Goal: Task Accomplishment & Management: Complete application form

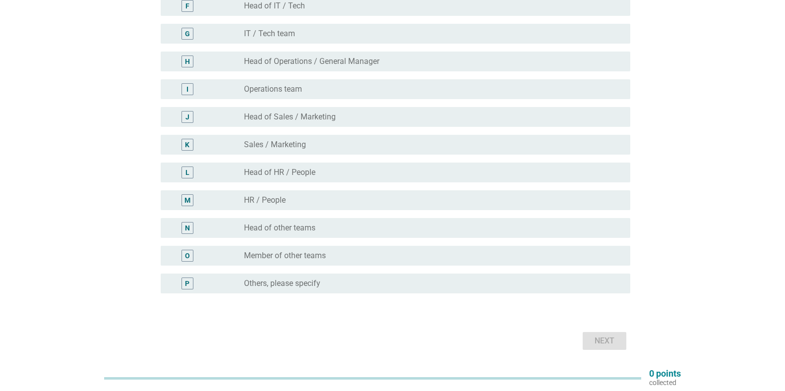
scroll to position [198, 0]
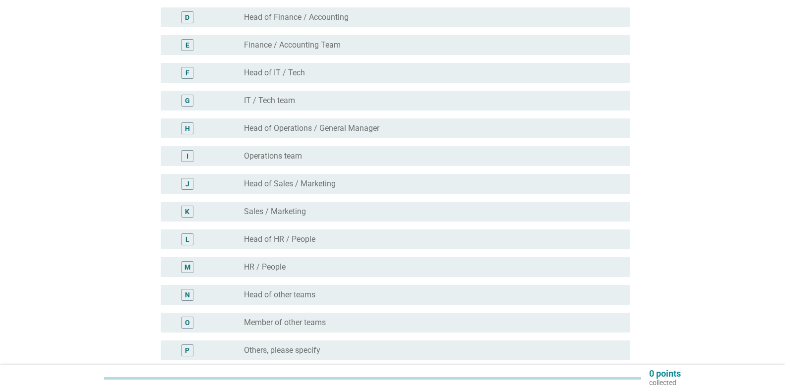
click at [260, 158] on label "Operations team" at bounding box center [273, 156] width 58 height 10
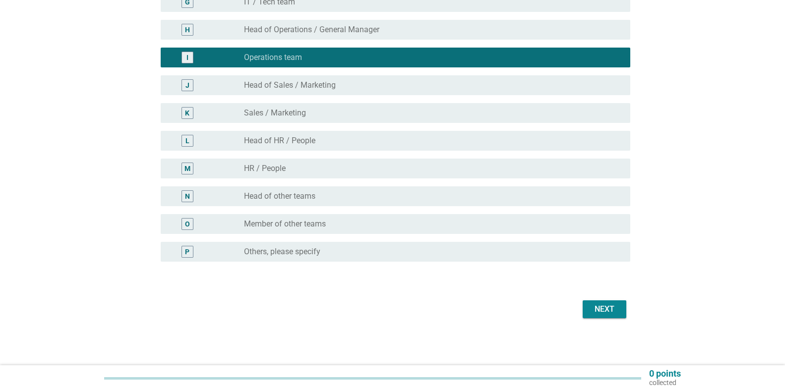
scroll to position [297, 0]
click at [613, 308] on div "Next" at bounding box center [605, 309] width 28 height 12
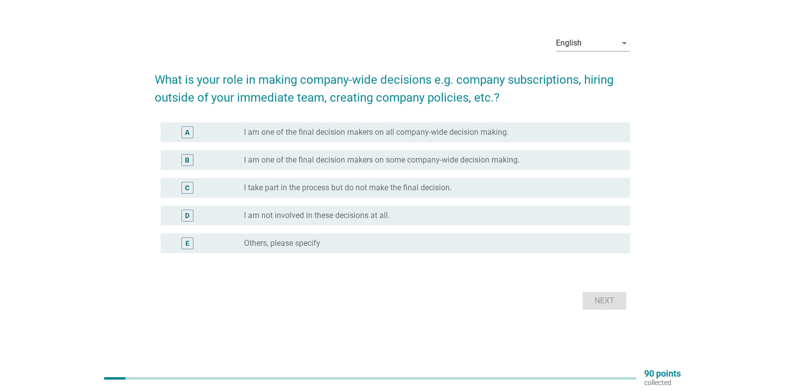
scroll to position [0, 0]
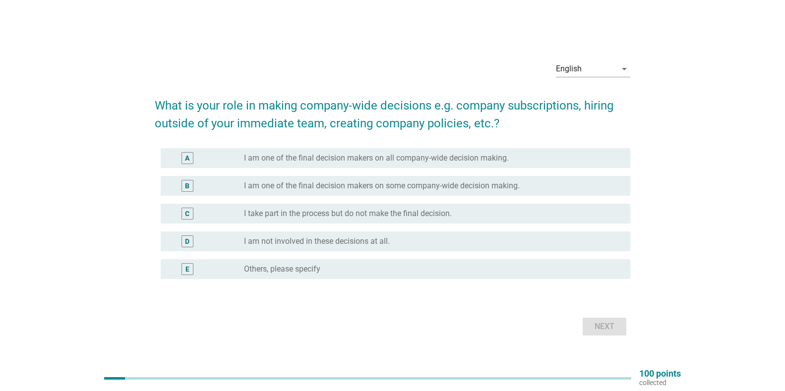
click at [375, 209] on label "I take part in the process but do not make the final decision." at bounding box center [348, 214] width 208 height 10
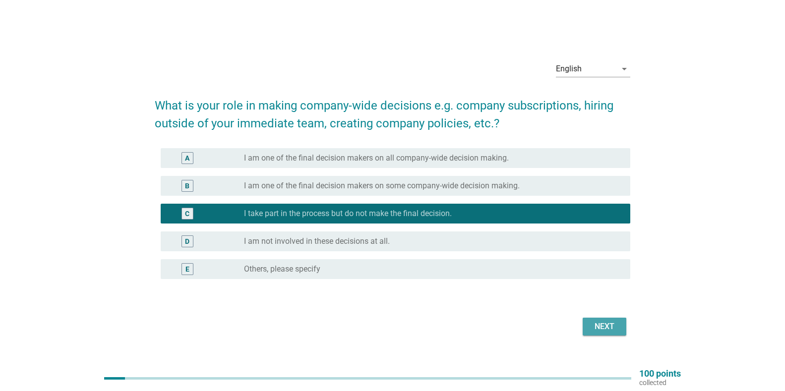
click at [614, 323] on div "Next" at bounding box center [605, 327] width 28 height 12
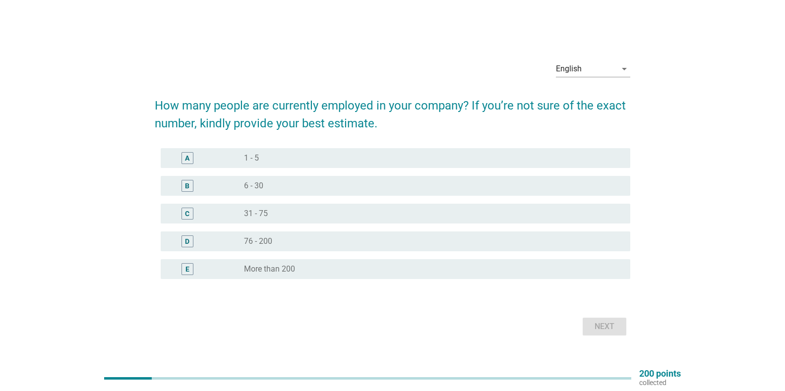
click at [562, 182] on div "radio_button_unchecked 6 - 30" at bounding box center [429, 186] width 371 height 10
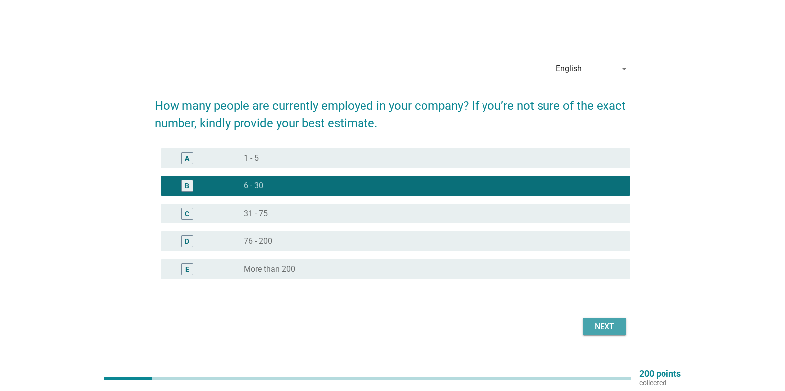
click at [608, 318] on button "Next" at bounding box center [605, 327] width 44 height 18
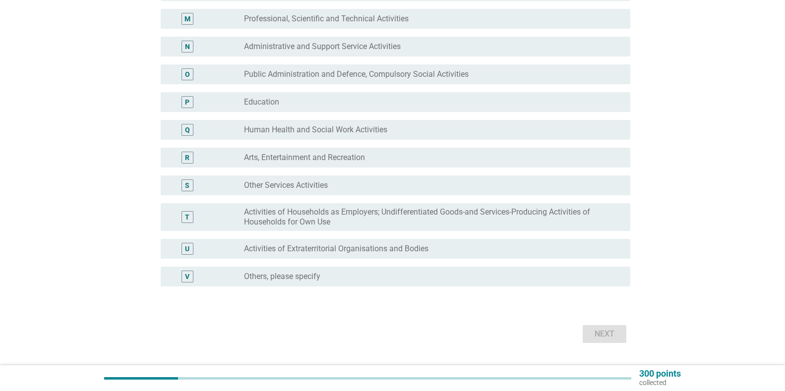
scroll to position [397, 0]
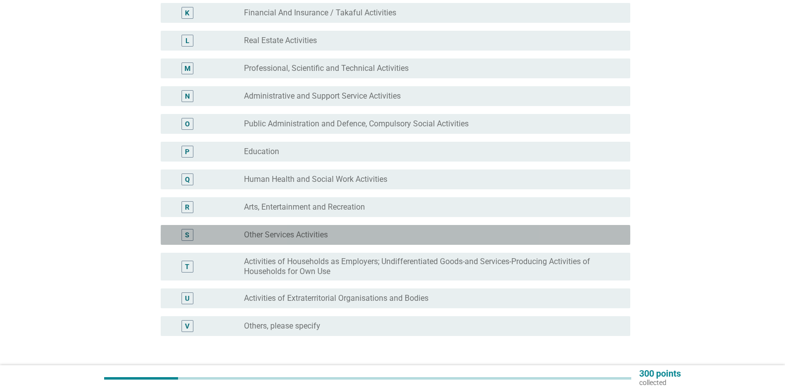
click at [367, 237] on div "radio_button_unchecked Other Services Activities" at bounding box center [429, 235] width 371 height 10
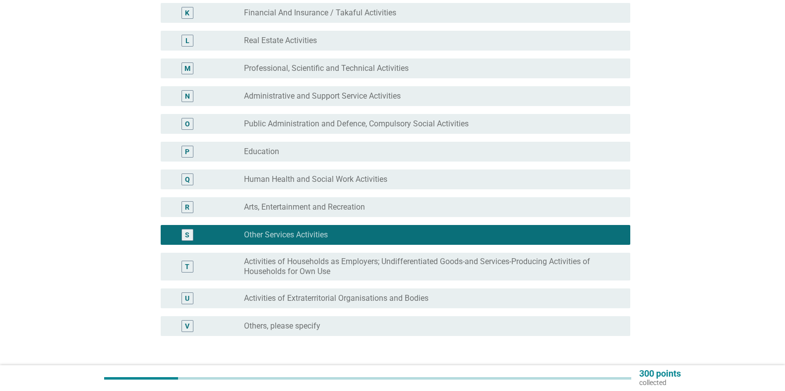
scroll to position [446, 0]
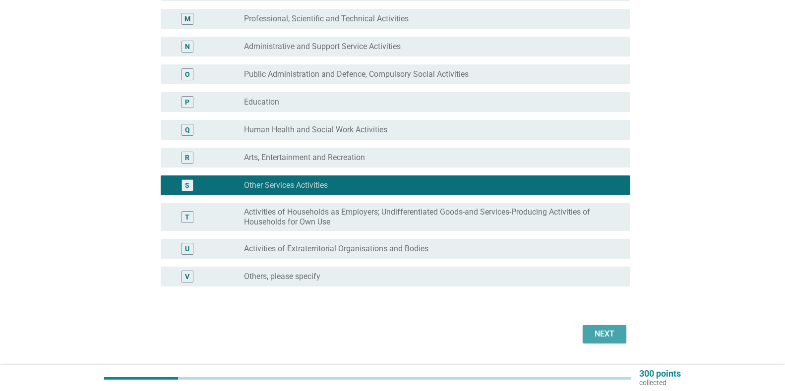
click at [620, 339] on button "Next" at bounding box center [605, 334] width 44 height 18
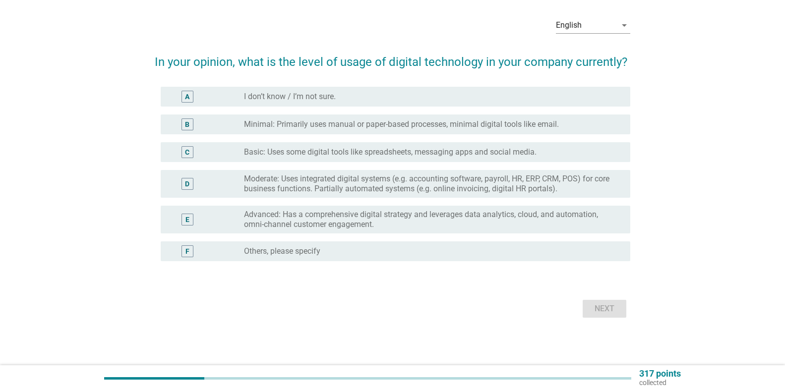
scroll to position [0, 0]
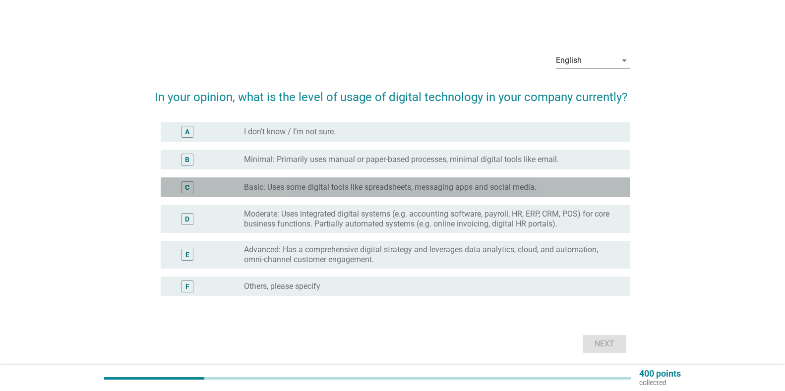
click at [321, 190] on label "Basic: Uses some digital tools like spreadsheets, messaging apps and social med…" at bounding box center [390, 188] width 293 height 10
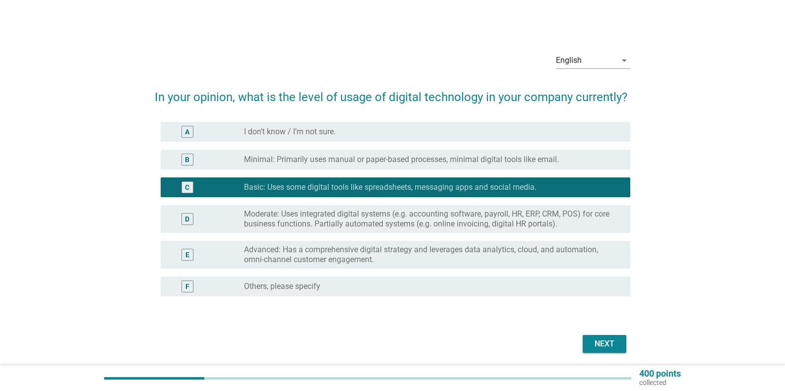
click at [609, 344] on div "Next" at bounding box center [605, 344] width 28 height 12
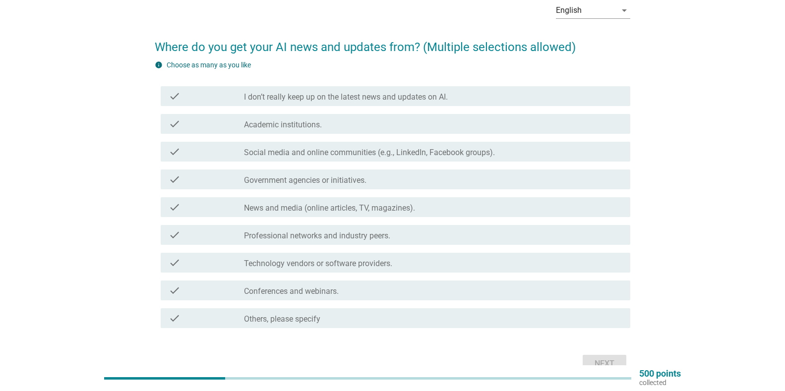
scroll to position [50, 0]
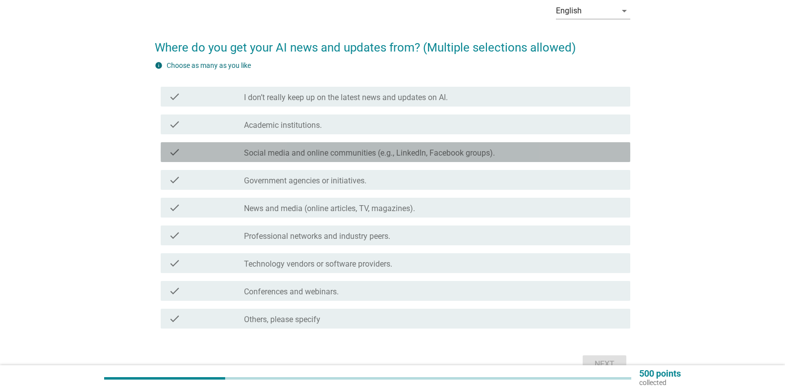
click at [201, 155] on div "check" at bounding box center [207, 152] width 76 height 12
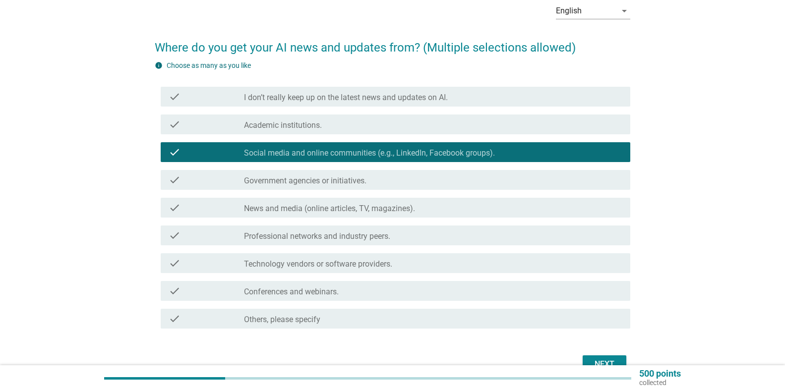
click at [208, 205] on div "check" at bounding box center [207, 208] width 76 height 12
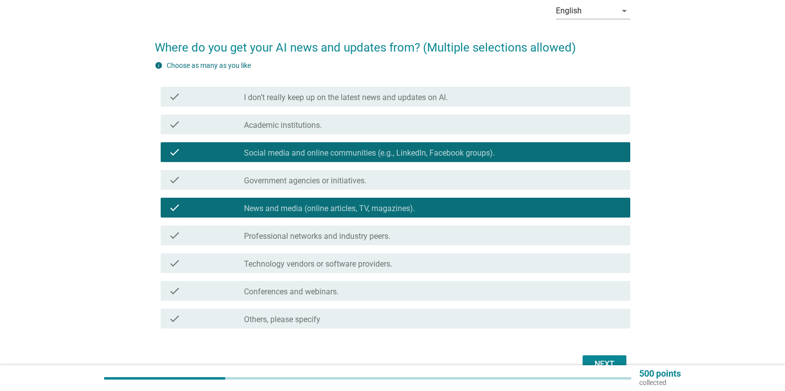
click at [216, 180] on div "check" at bounding box center [207, 180] width 76 height 12
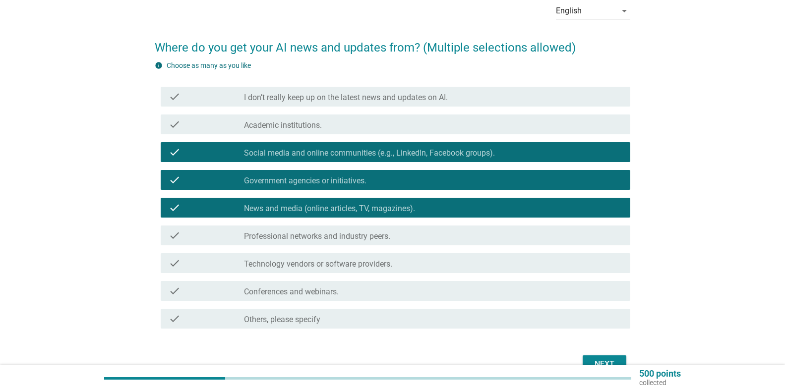
scroll to position [99, 0]
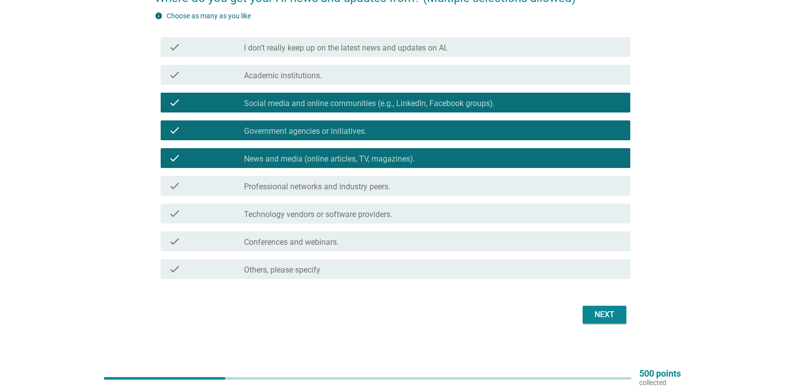
click at [600, 314] on div "Next" at bounding box center [605, 315] width 28 height 12
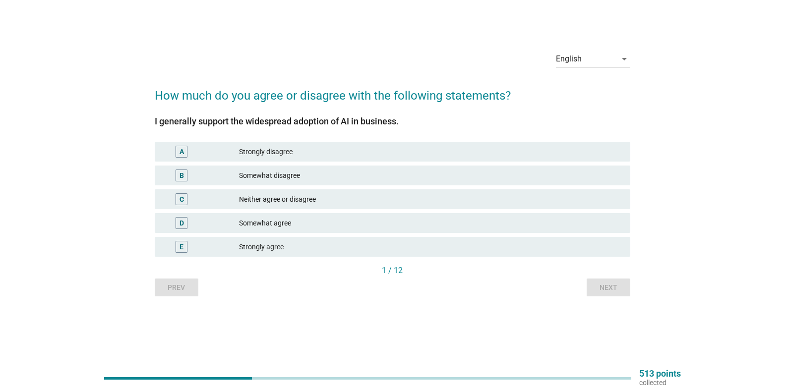
scroll to position [0, 0]
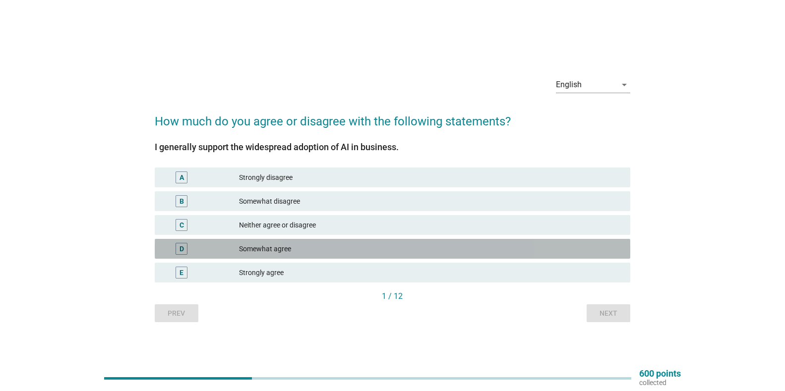
click at [242, 250] on div "Somewhat agree" at bounding box center [430, 249] width 383 height 12
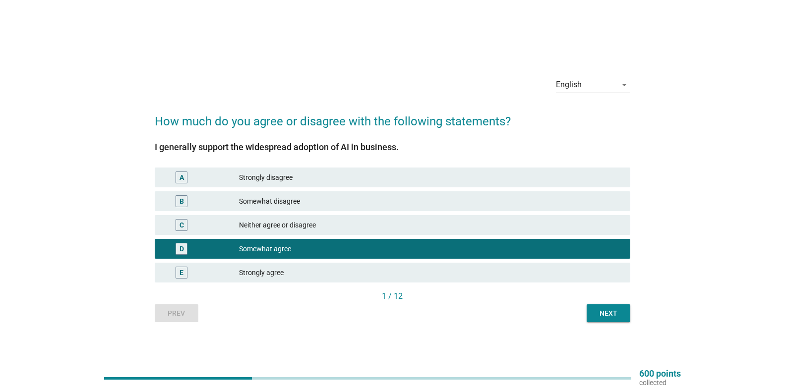
click at [610, 315] on div "Next" at bounding box center [609, 314] width 28 height 10
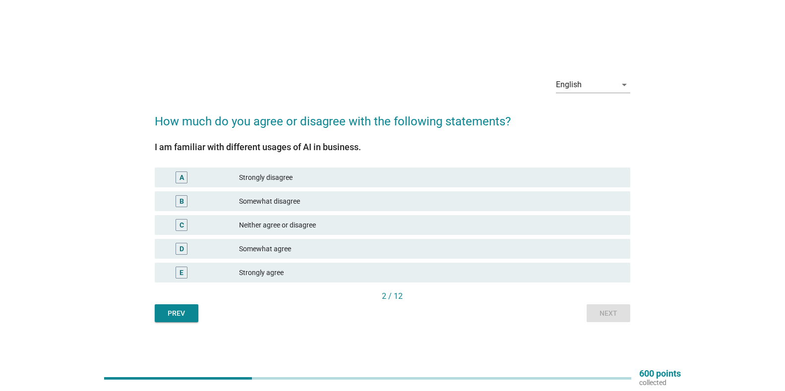
click at [216, 228] on div "C" at bounding box center [201, 225] width 77 height 12
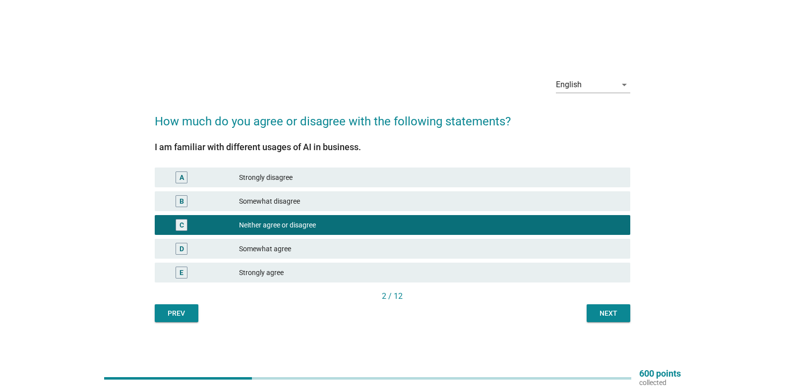
click at [607, 318] on div "Next" at bounding box center [609, 314] width 28 height 10
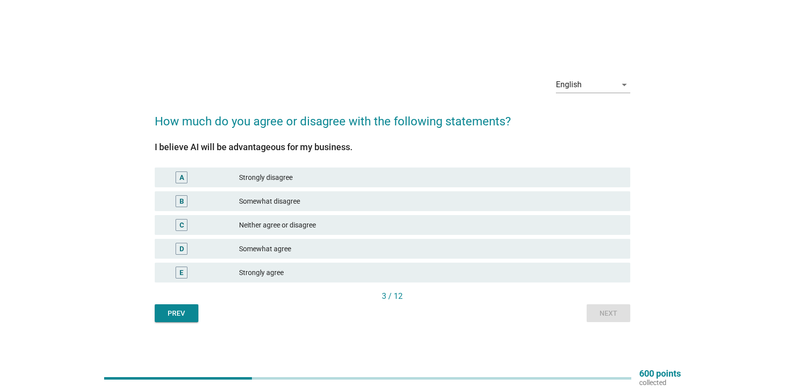
click at [287, 267] on div "Strongly agree" at bounding box center [430, 273] width 383 height 12
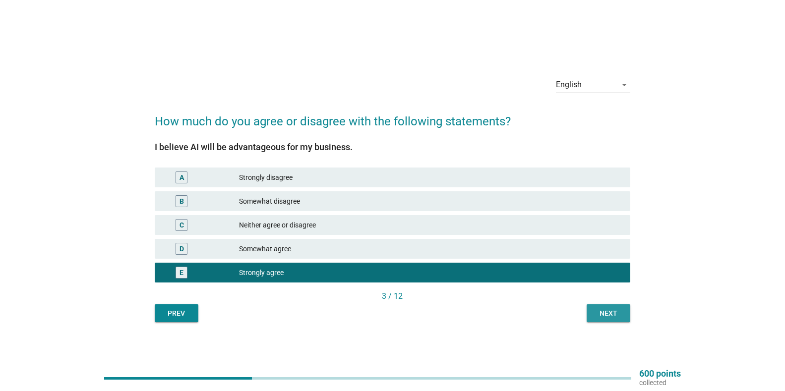
click at [612, 312] on div "Next" at bounding box center [609, 314] width 28 height 10
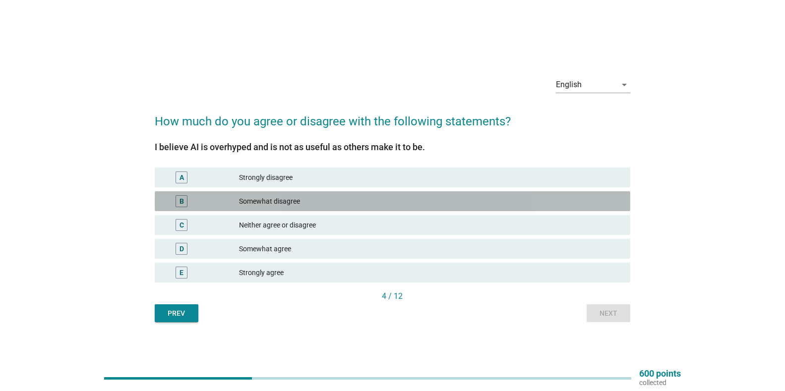
click at [286, 204] on div "Somewhat disagree" at bounding box center [430, 201] width 383 height 12
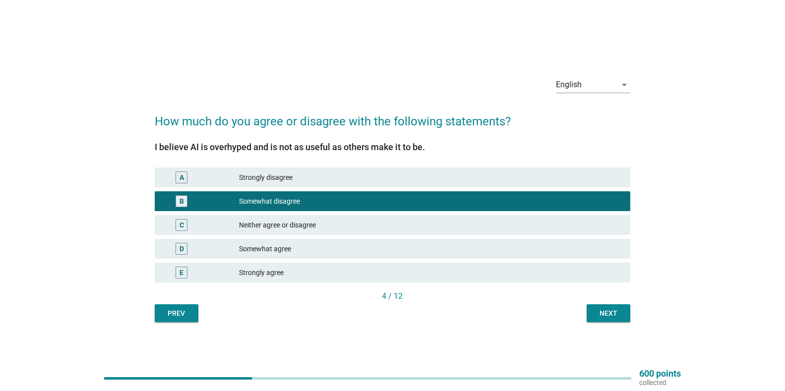
click at [619, 311] on div "Next" at bounding box center [609, 314] width 28 height 10
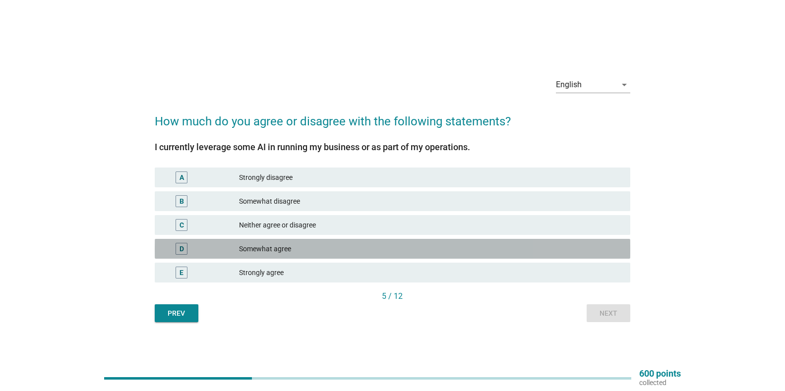
click at [318, 247] on div "Somewhat agree" at bounding box center [430, 249] width 383 height 12
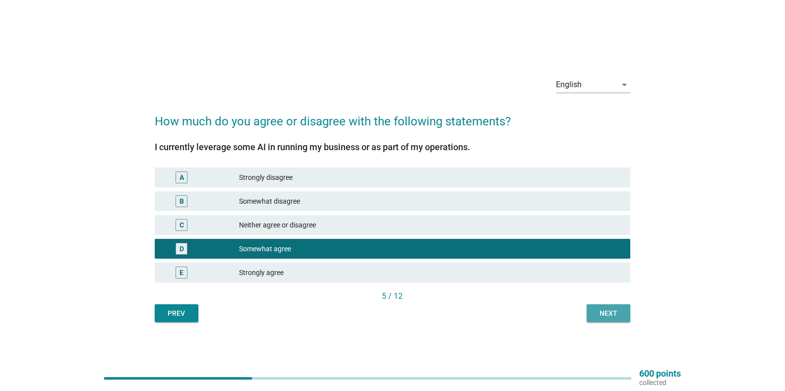
click at [602, 315] on div "Next" at bounding box center [609, 314] width 28 height 10
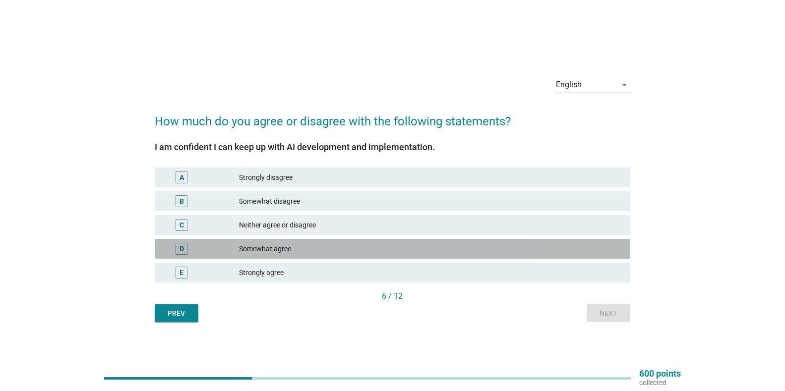
drag, startPoint x: 433, startPoint y: 251, endPoint x: 490, endPoint y: 268, distance: 59.6
click at [433, 250] on div "Somewhat agree" at bounding box center [430, 249] width 383 height 12
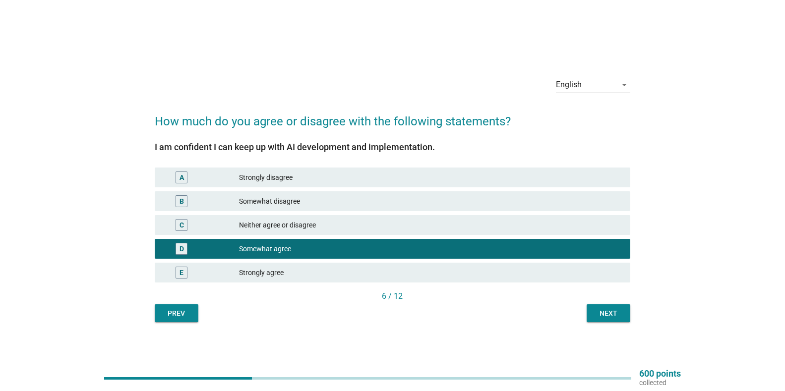
click at [612, 313] on div "Next" at bounding box center [609, 314] width 28 height 10
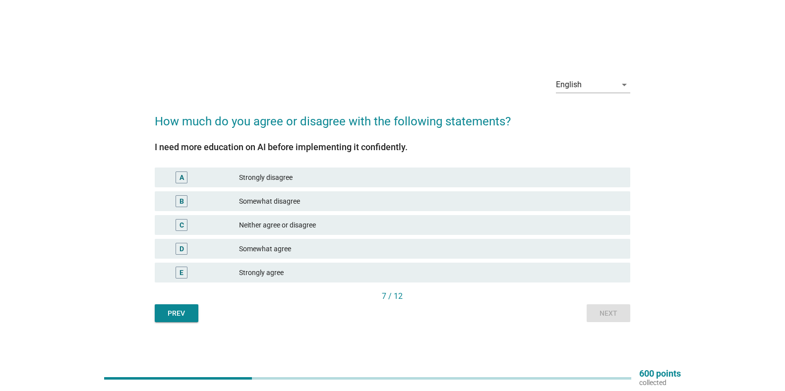
click at [310, 226] on div "Neither agree or disagree" at bounding box center [430, 225] width 383 height 12
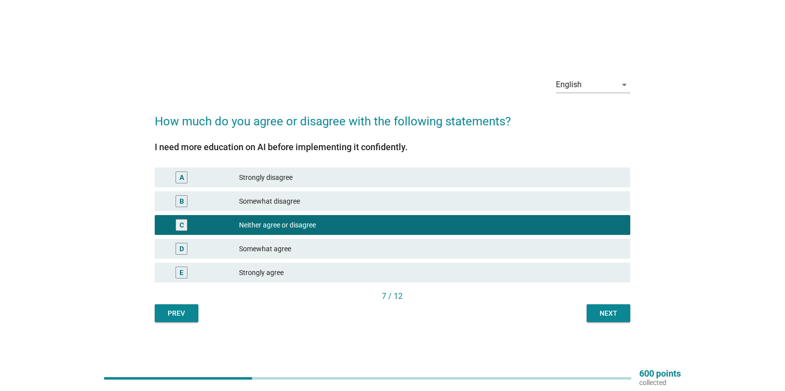
click at [617, 311] on div "Next" at bounding box center [609, 314] width 28 height 10
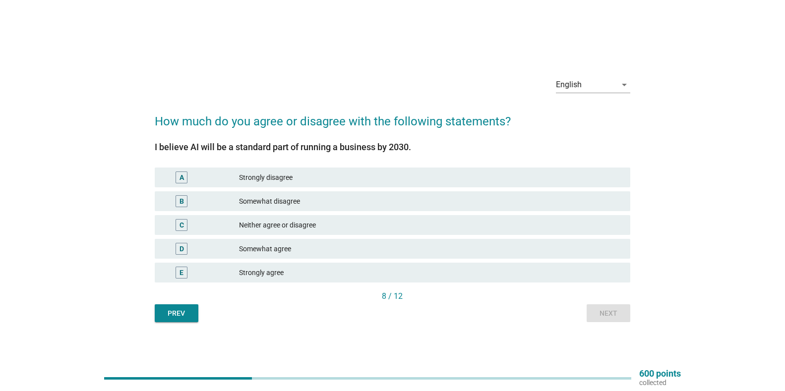
click at [302, 254] on div "Somewhat agree" at bounding box center [430, 249] width 383 height 12
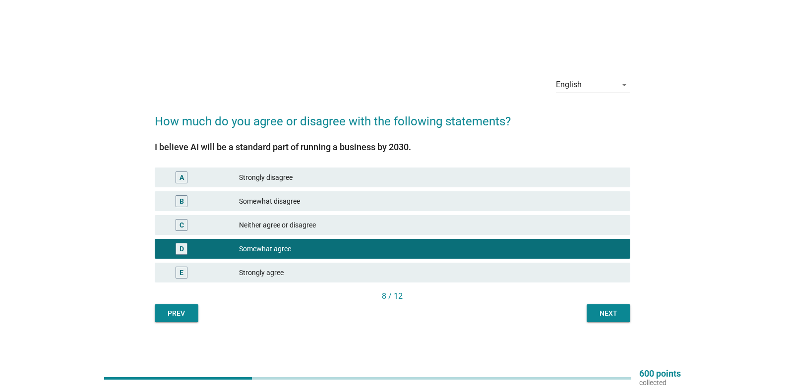
click at [601, 309] on div "Next" at bounding box center [609, 314] width 28 height 10
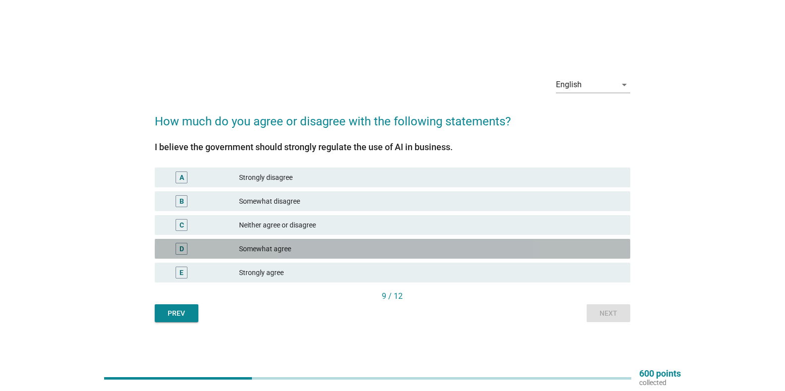
click at [241, 248] on div "Somewhat agree" at bounding box center [430, 249] width 383 height 12
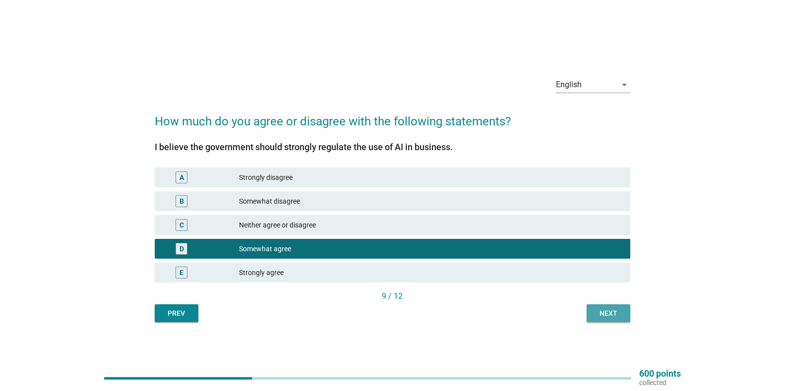
click at [623, 311] on button "Next" at bounding box center [609, 314] width 44 height 18
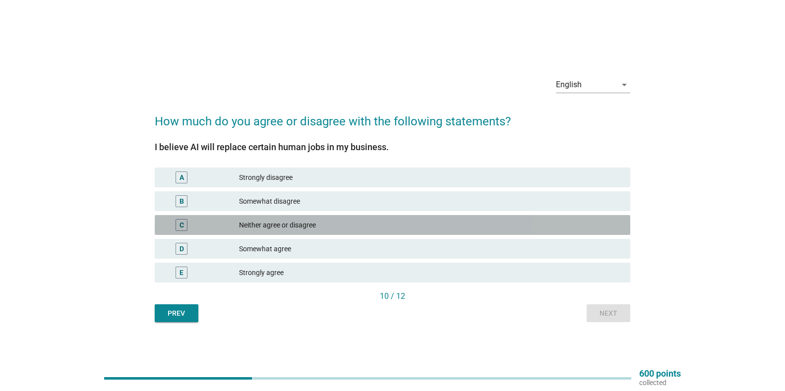
click at [518, 226] on div "Neither agree or disagree" at bounding box center [430, 225] width 383 height 12
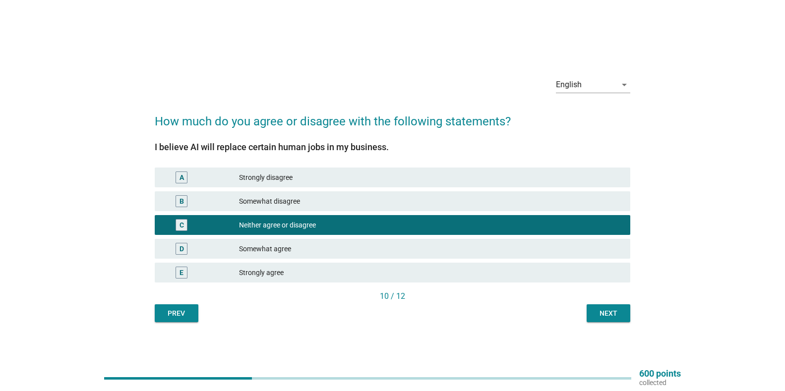
click at [612, 316] on div "Next" at bounding box center [609, 314] width 28 height 10
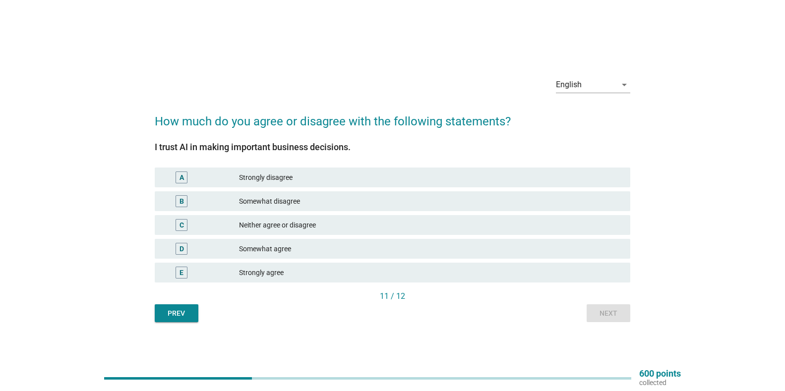
click at [406, 201] on div "Somewhat disagree" at bounding box center [430, 201] width 383 height 12
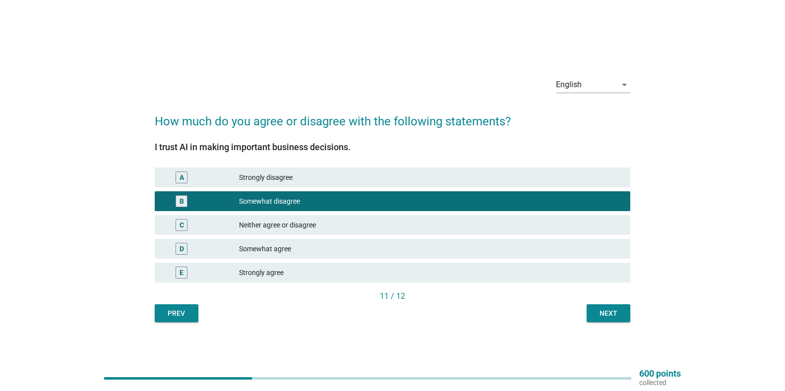
click at [611, 313] on div "Next" at bounding box center [609, 314] width 28 height 10
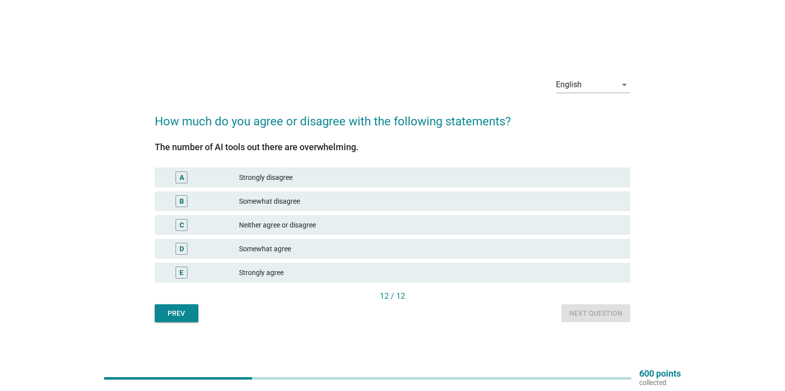
click at [300, 268] on div "Strongly agree" at bounding box center [430, 273] width 383 height 12
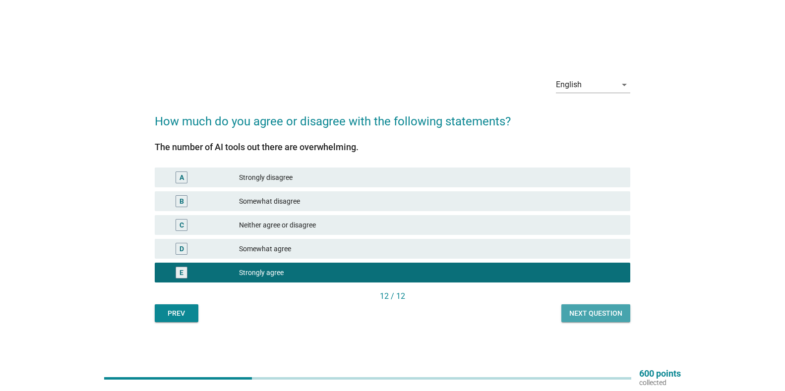
click at [595, 307] on button "Next question" at bounding box center [595, 314] width 69 height 18
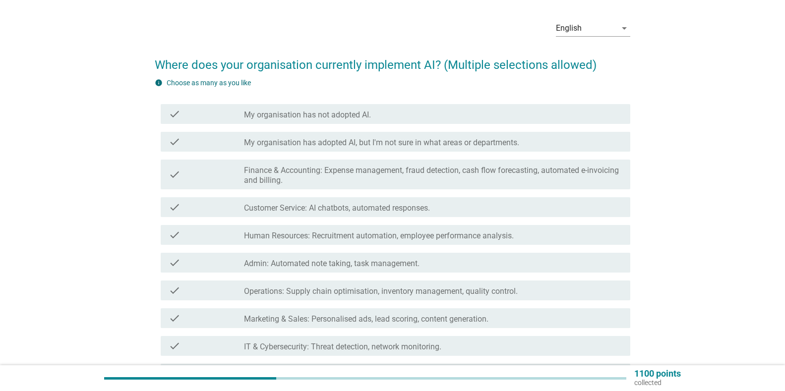
scroll to position [50, 0]
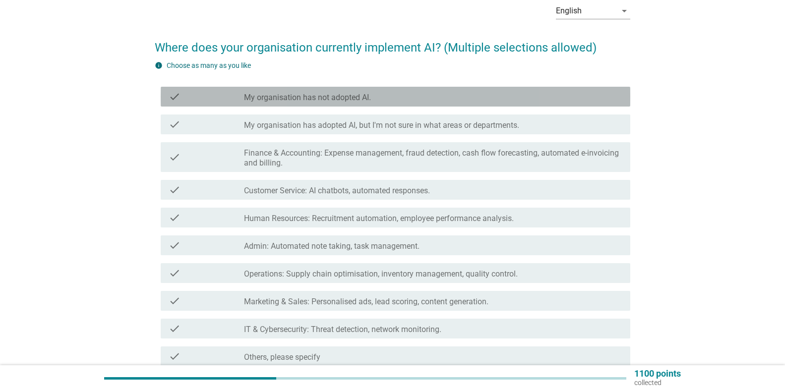
click at [340, 99] on label "My organisation has not adopted AI." at bounding box center [307, 98] width 127 height 10
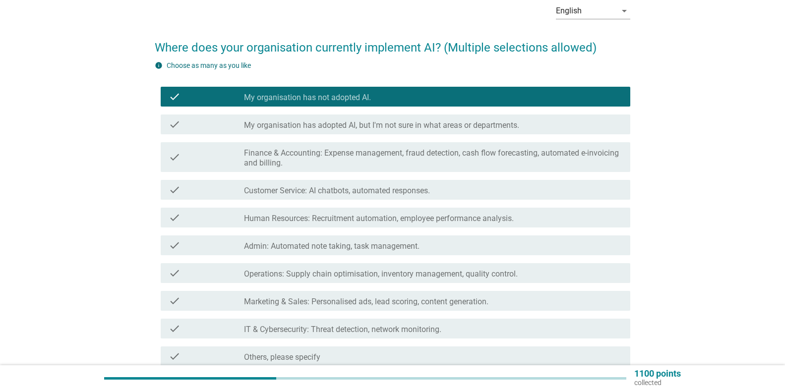
scroll to position [99, 0]
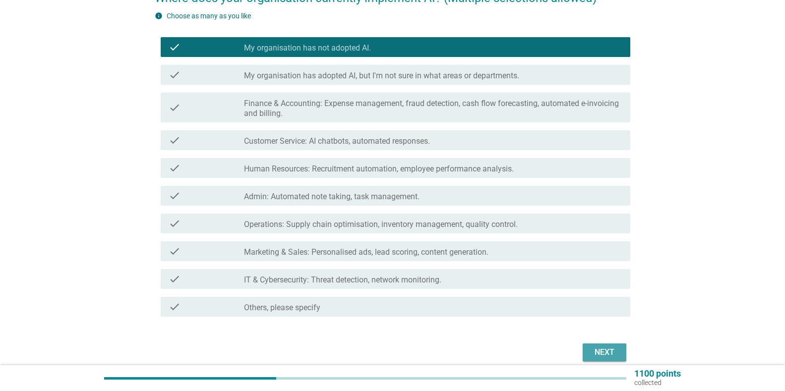
click at [621, 357] on button "Next" at bounding box center [605, 353] width 44 height 18
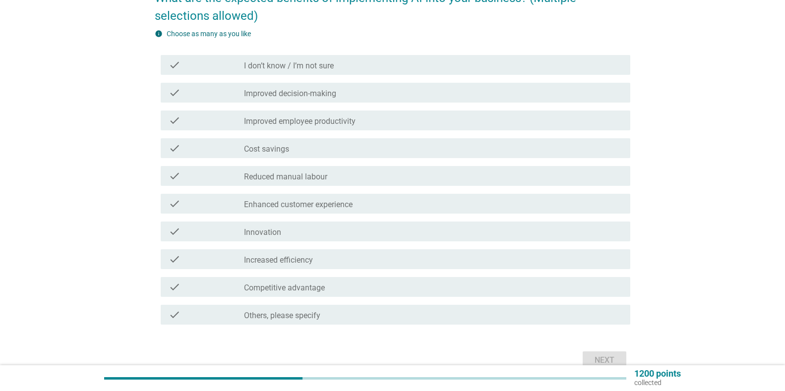
click at [309, 93] on label "Improved decision-making" at bounding box center [290, 94] width 92 height 10
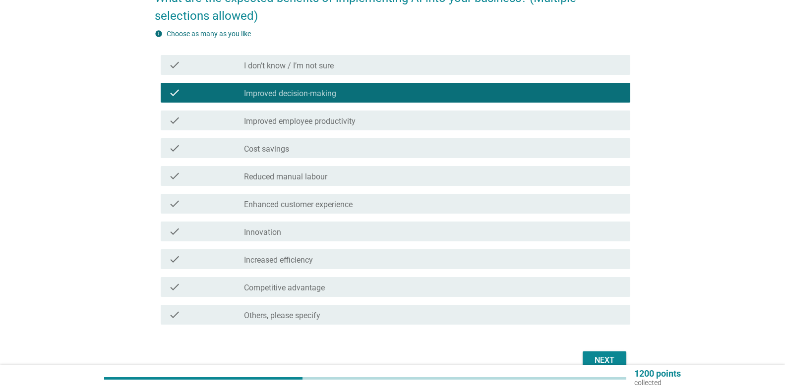
click at [315, 123] on label "Improved employee productivity" at bounding box center [300, 122] width 112 height 10
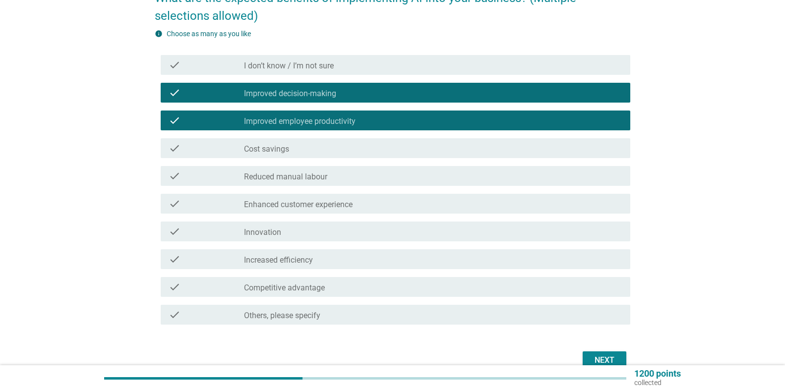
click at [261, 146] on label "Cost savings" at bounding box center [266, 149] width 45 height 10
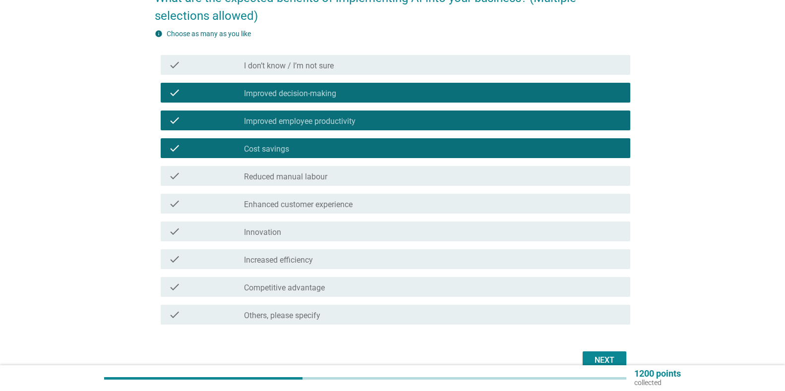
click at [317, 269] on div "check check_box_outline_blank Increased efficiency" at bounding box center [396, 259] width 470 height 20
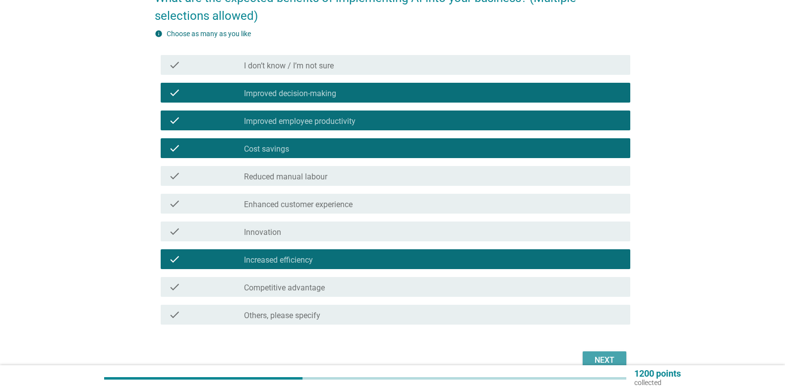
click at [610, 363] on div "Next" at bounding box center [605, 361] width 28 height 12
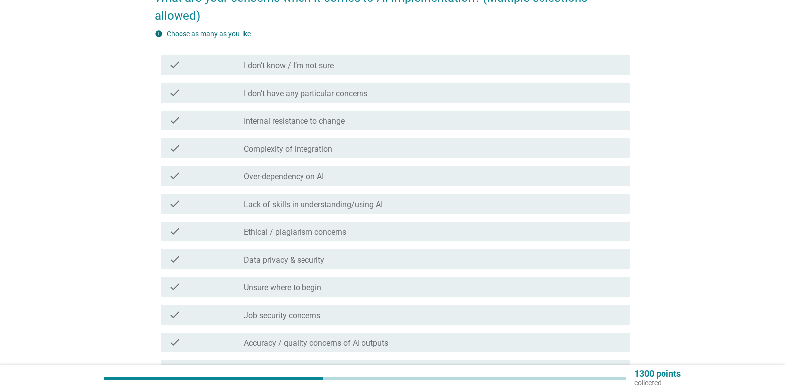
click at [316, 117] on label "Internal resistance to change" at bounding box center [294, 122] width 101 height 10
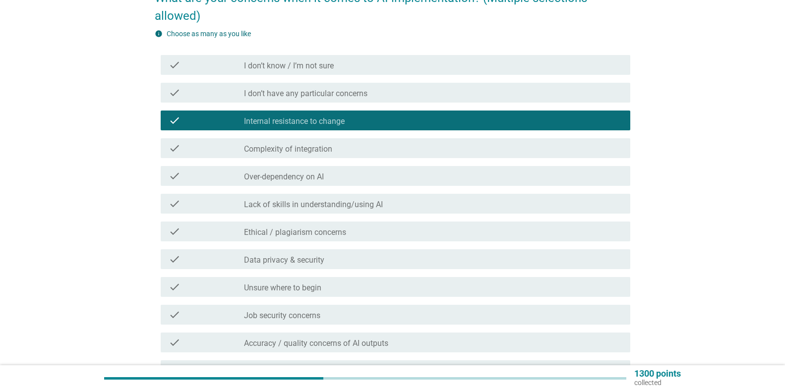
scroll to position [149, 0]
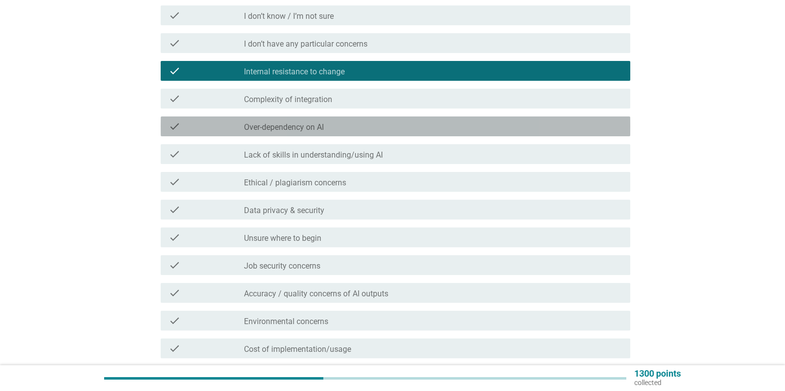
click at [324, 123] on label "Over-dependency on AI" at bounding box center [284, 128] width 80 height 10
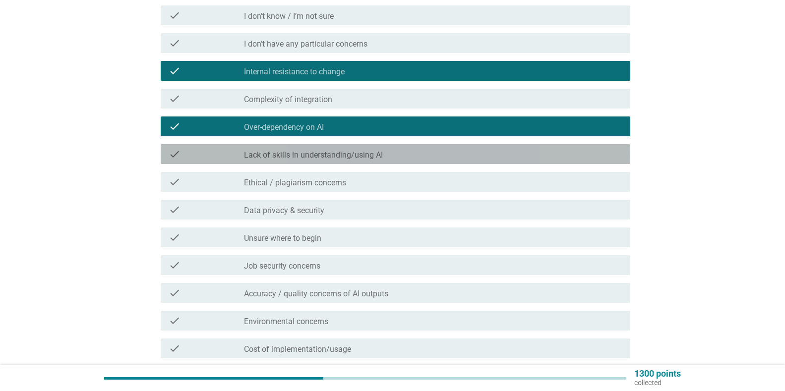
click at [300, 150] on label "Lack of skills in understanding/using AI" at bounding box center [313, 155] width 139 height 10
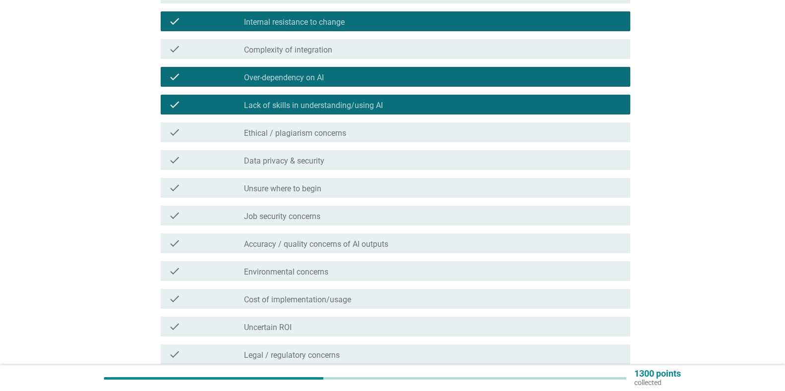
scroll to position [248, 0]
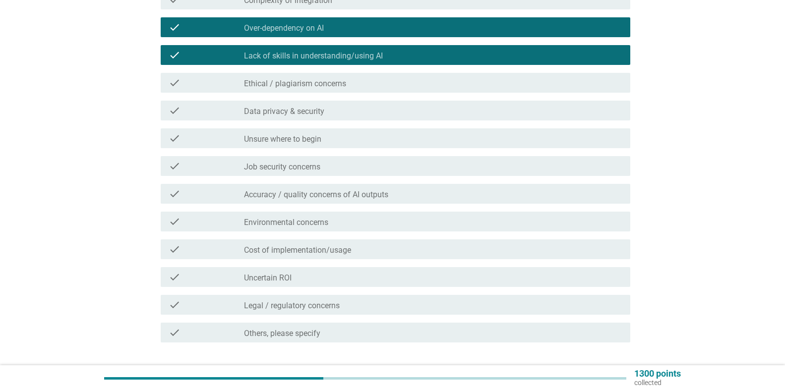
click at [346, 105] on div "check_box_outline_blank Data privacy & security" at bounding box center [433, 111] width 378 height 12
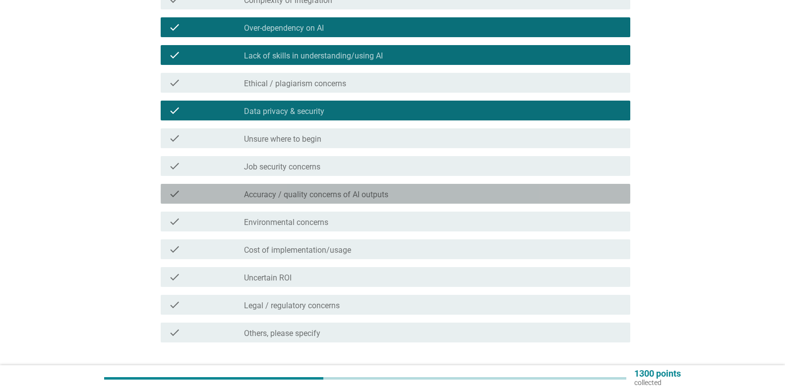
click at [367, 190] on label "Accuracy / quality concerns of AI outputs" at bounding box center [316, 195] width 144 height 10
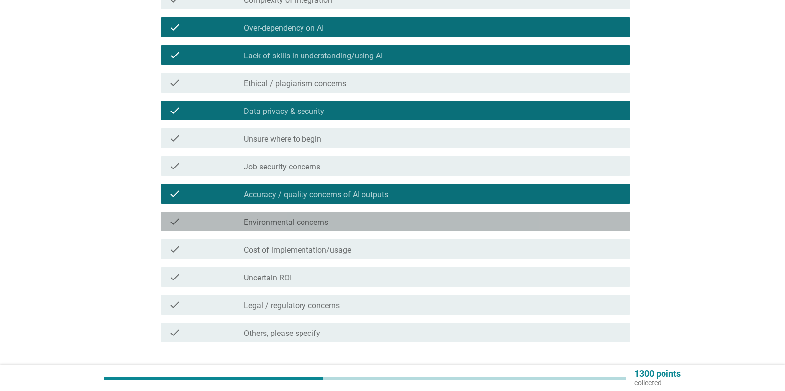
click at [335, 216] on div "check_box_outline_blank Environmental concerns" at bounding box center [433, 222] width 378 height 12
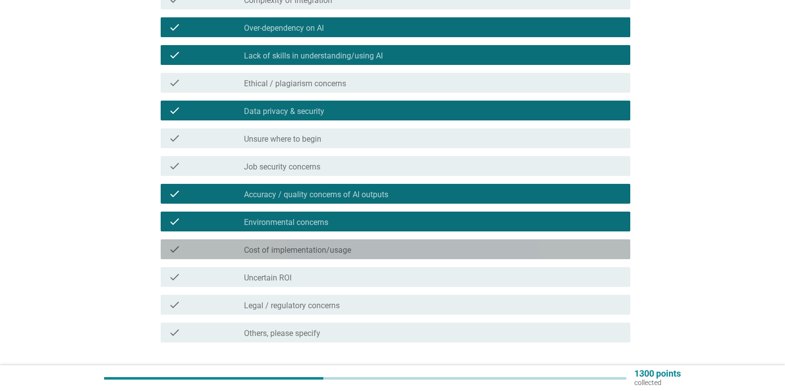
click at [363, 244] on div "check_box_outline_blank Cost of implementation/usage" at bounding box center [433, 250] width 378 height 12
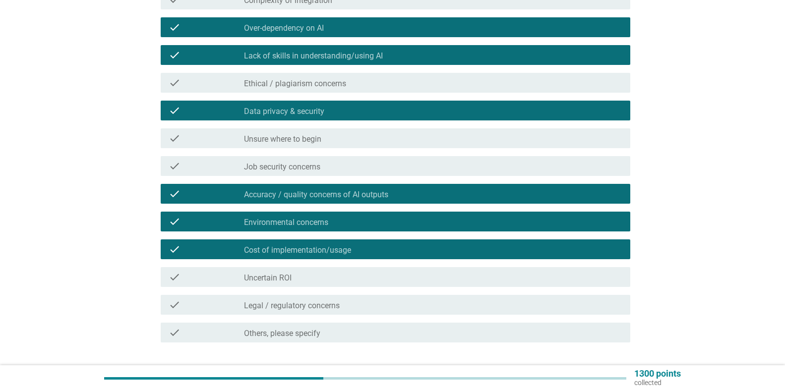
click at [609, 373] on div "Next" at bounding box center [605, 379] width 28 height 12
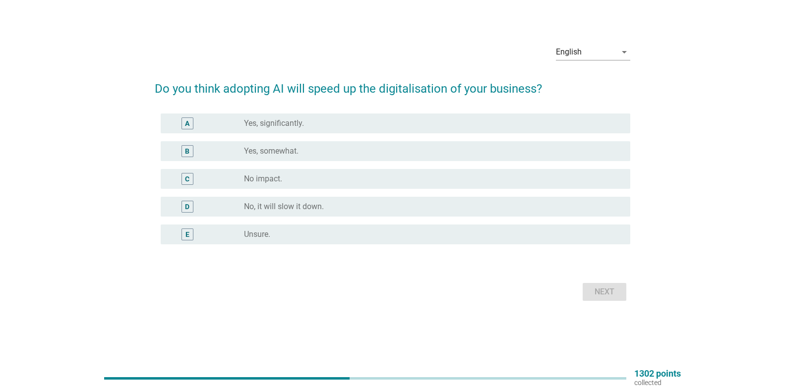
scroll to position [0, 0]
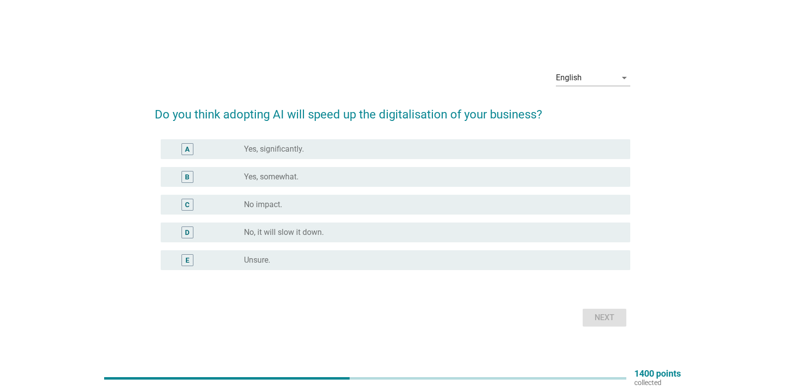
click at [272, 172] on label "Yes, somewhat." at bounding box center [271, 177] width 55 height 10
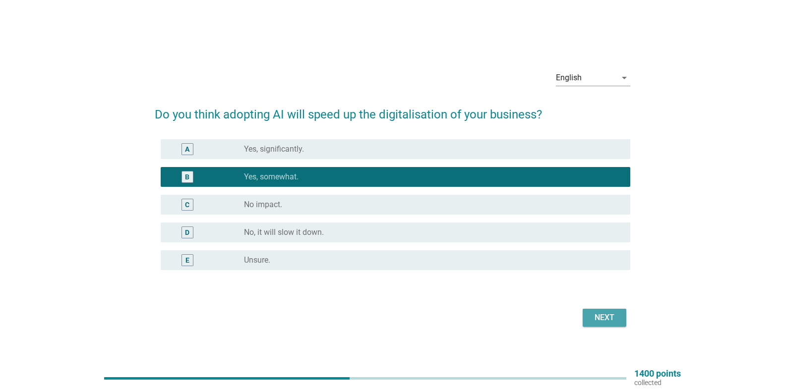
click at [600, 313] on div "Next" at bounding box center [605, 318] width 28 height 12
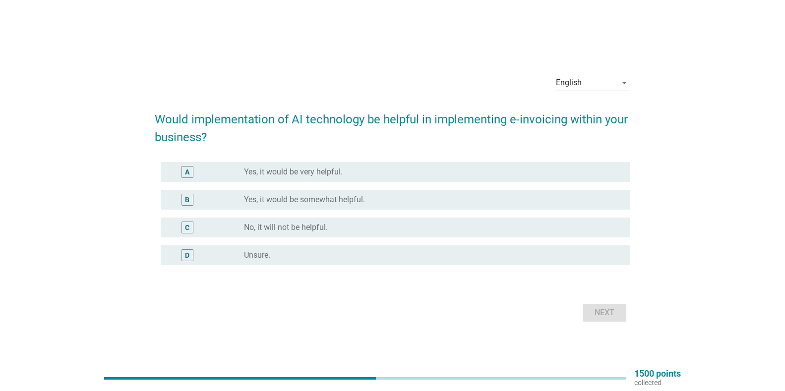
click at [321, 176] on label "Yes, it would be very helpful." at bounding box center [293, 172] width 99 height 10
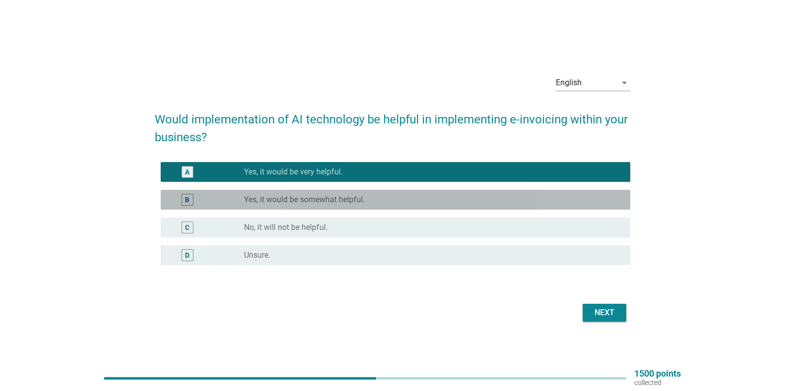
click at [493, 195] on div "radio_button_unchecked Yes, it would be somewhat helpful." at bounding box center [429, 200] width 371 height 10
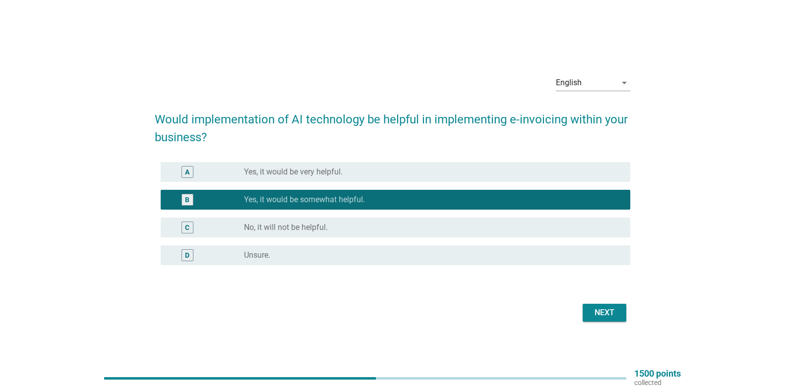
click at [602, 307] on div "Next" at bounding box center [605, 313] width 28 height 12
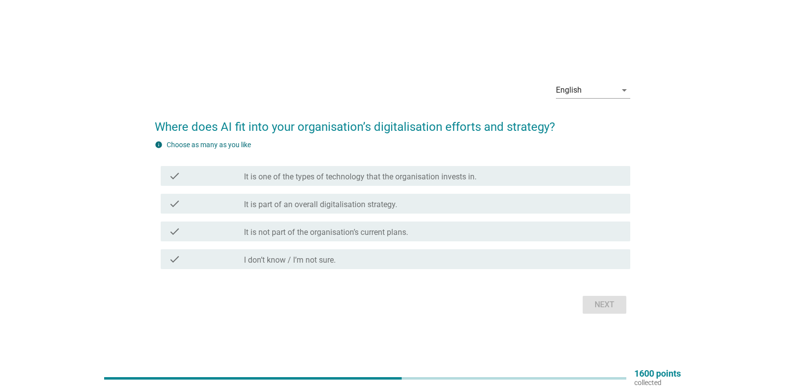
click at [328, 234] on label "It is not part of the organisation’s current plans." at bounding box center [326, 233] width 164 height 10
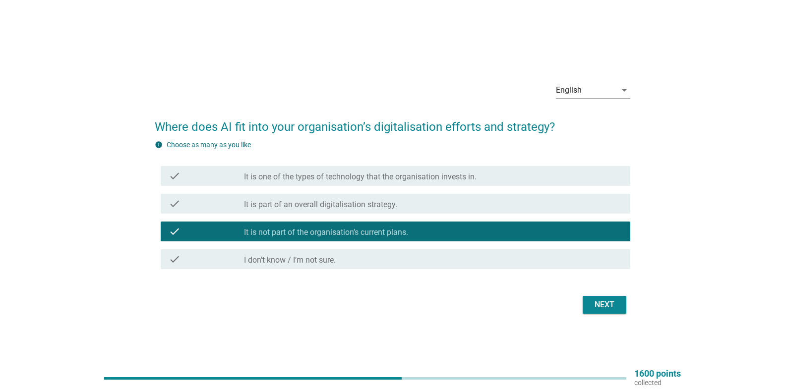
click at [607, 310] on div "Next" at bounding box center [605, 305] width 28 height 12
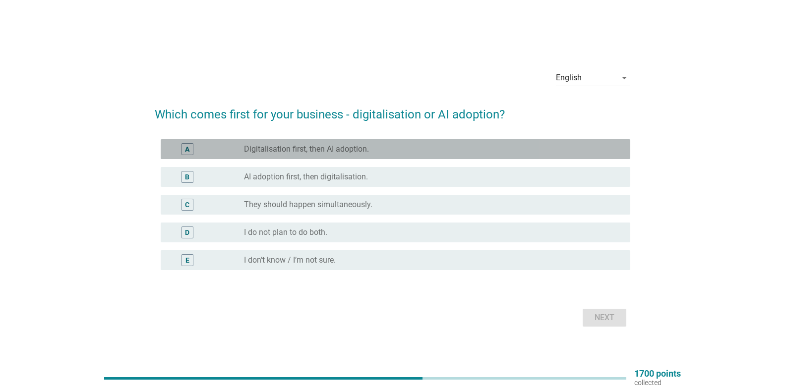
click at [346, 151] on label "Digitalisation first, then AI adoption." at bounding box center [306, 149] width 125 height 10
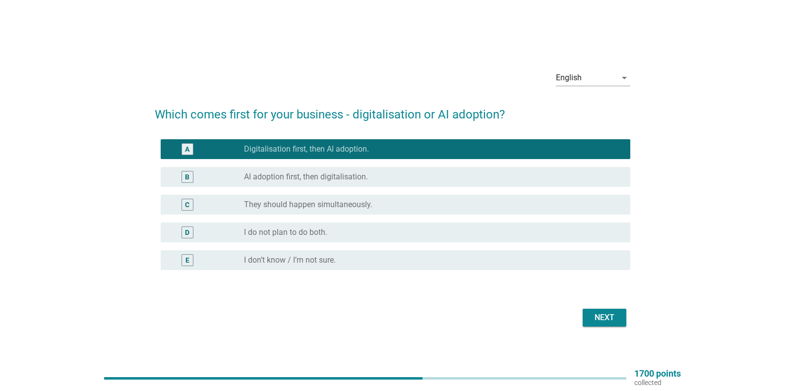
click at [381, 205] on div "radio_button_unchecked They should happen simultaneously." at bounding box center [429, 205] width 371 height 10
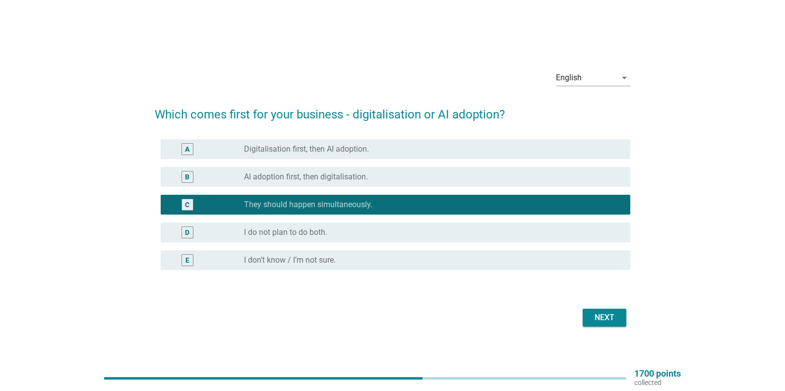
click at [599, 312] on div "Next" at bounding box center [605, 318] width 28 height 12
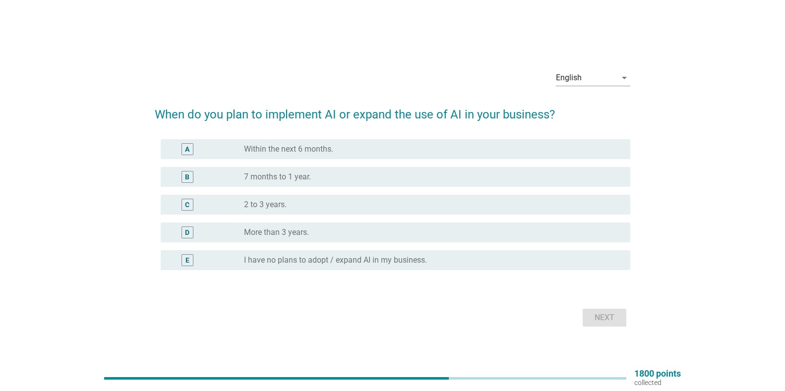
click at [300, 207] on div "radio_button_unchecked 2 to 3 years." at bounding box center [429, 205] width 371 height 10
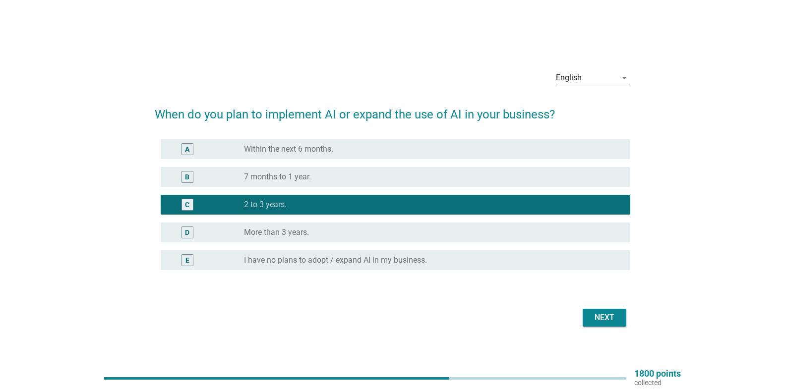
click at [608, 319] on div "Next" at bounding box center [605, 318] width 28 height 12
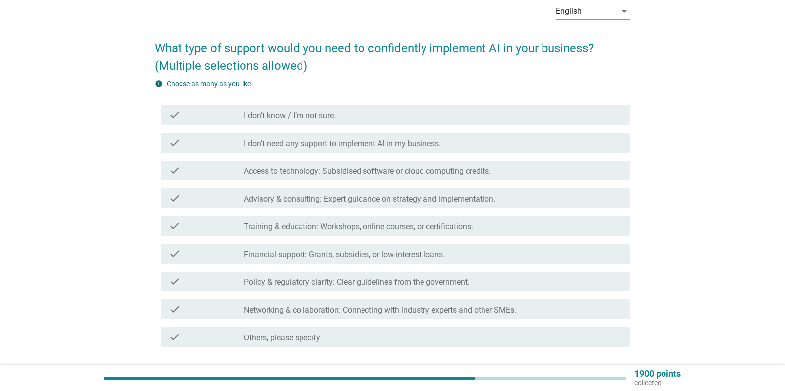
scroll to position [50, 0]
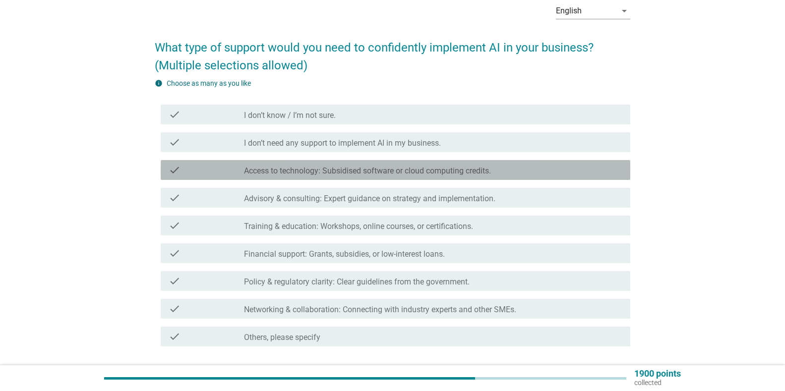
click at [405, 172] on label "Access to technology: Subsidised software or cloud computing credits." at bounding box center [367, 171] width 247 height 10
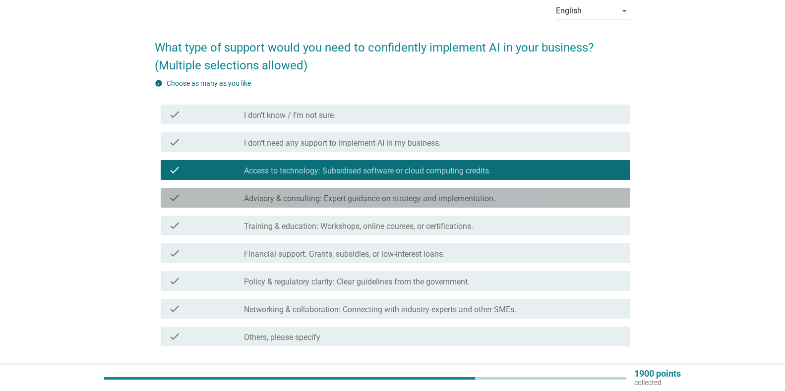
click at [339, 198] on label "Advisory & consulting: Expert guidance on strategy and implementation." at bounding box center [369, 199] width 251 height 10
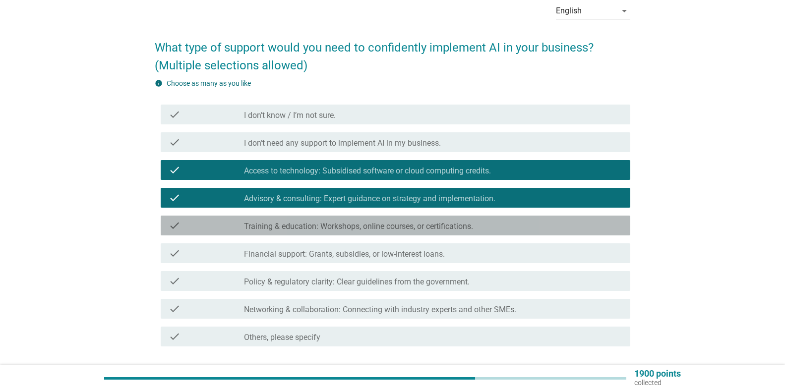
click at [325, 224] on label "Training & education: Workshops, online courses, or certifications." at bounding box center [358, 227] width 229 height 10
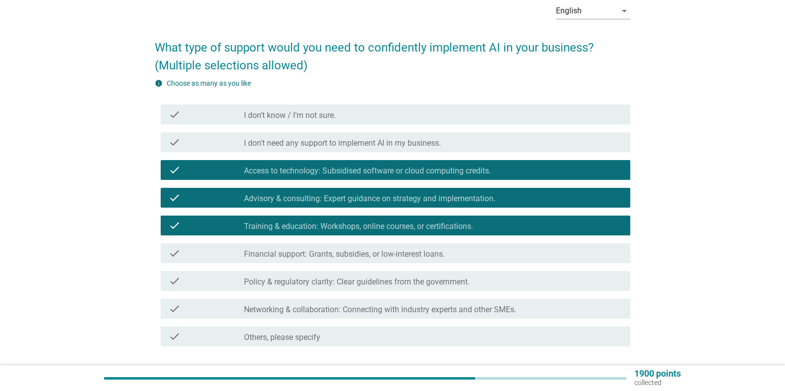
click at [311, 258] on label "Financial support: Grants, subsidies, or low-interest loans." at bounding box center [344, 254] width 201 height 10
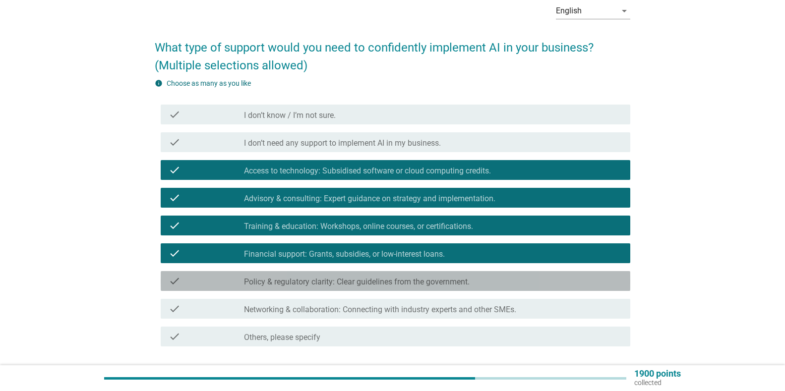
click at [385, 279] on label "Policy & regulatory clarity: Clear guidelines from the government." at bounding box center [357, 282] width 226 height 10
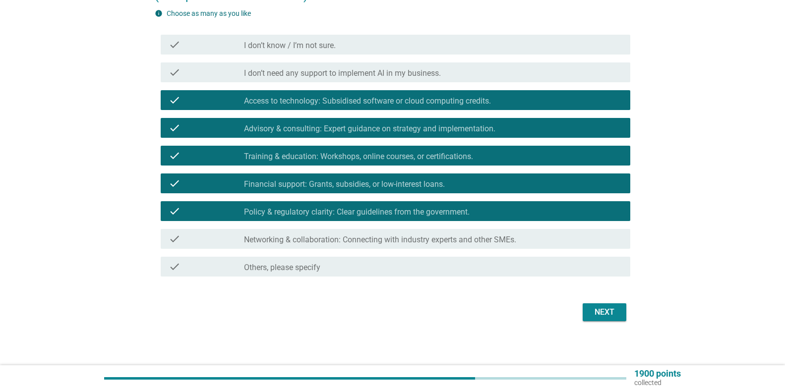
scroll to position [123, 0]
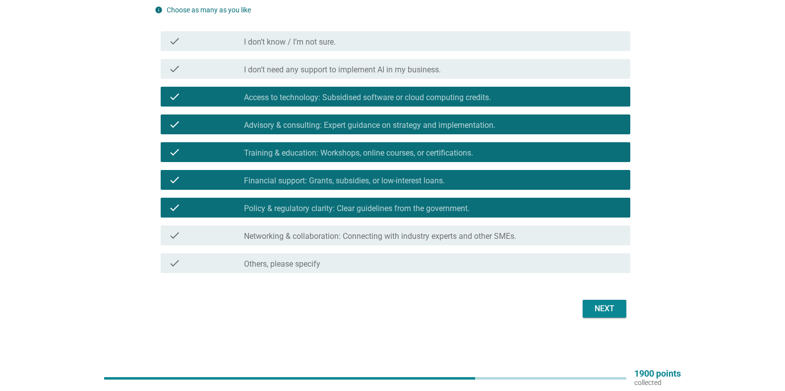
click at [486, 240] on label "Networking & collaboration: Connecting with industry experts and other SMEs." at bounding box center [380, 237] width 272 height 10
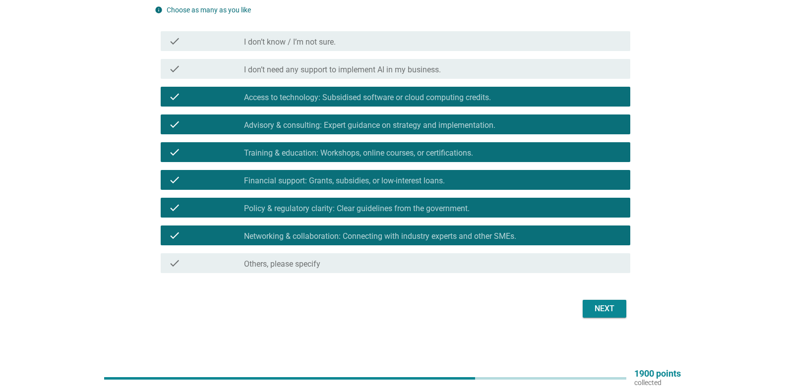
click at [604, 311] on div "Next" at bounding box center [605, 309] width 28 height 12
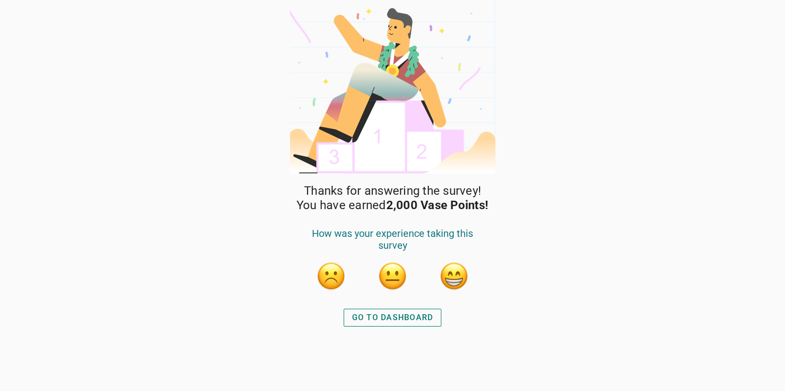
click at [451, 277] on button "button" at bounding box center [454, 276] width 30 height 30
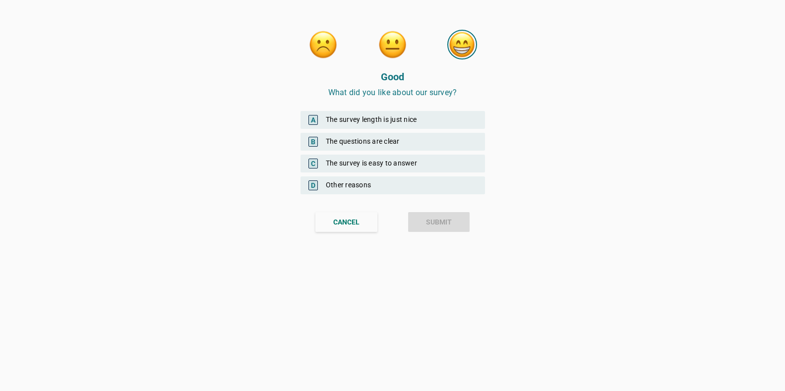
click at [419, 137] on div "B The questions are clear" at bounding box center [393, 142] width 185 height 18
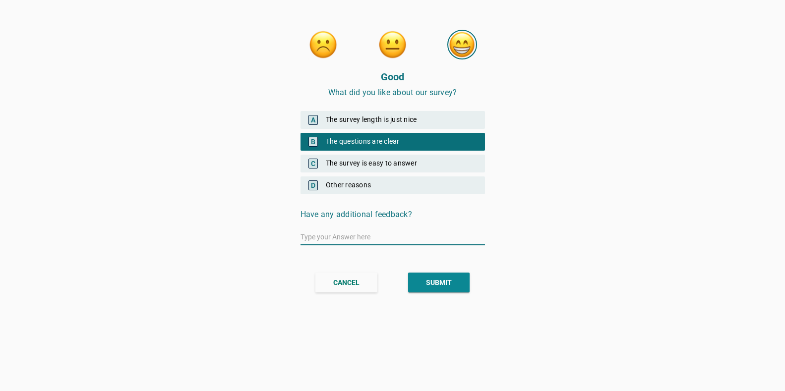
click at [435, 280] on div "SUBMIT" at bounding box center [439, 283] width 26 height 10
